Goal: Browse casually

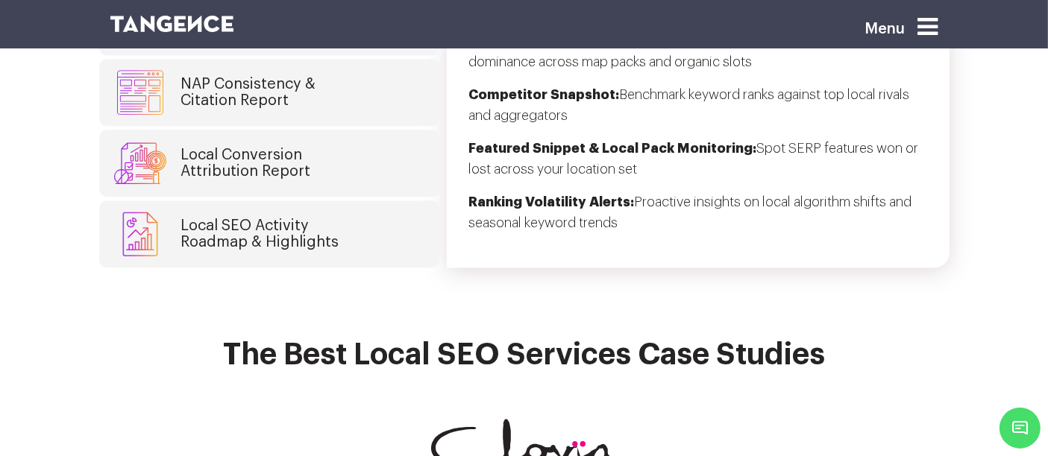
scroll to position [4114, 0]
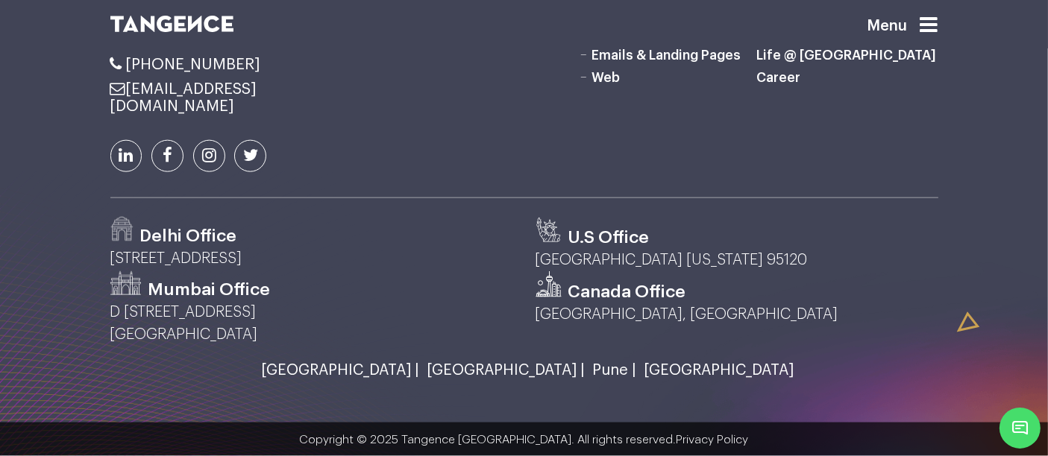
scroll to position [2249, 0]
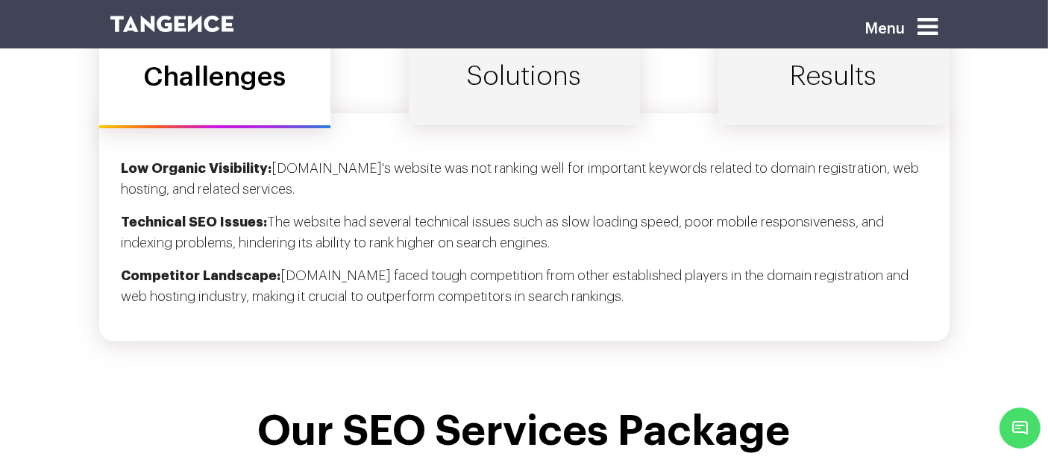
scroll to position [4926, 0]
